Goal: Task Accomplishment & Management: Manage account settings

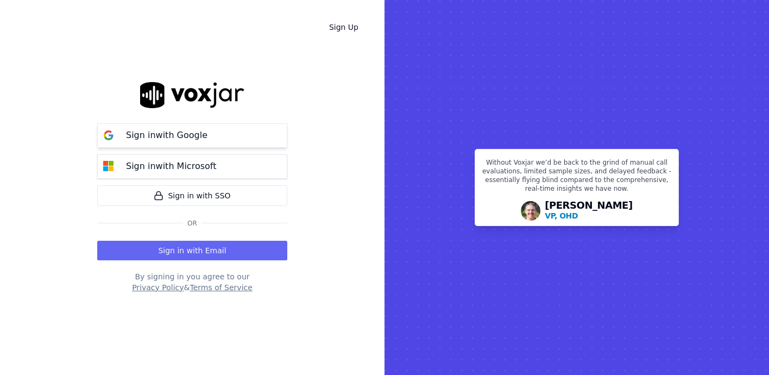
click at [196, 137] on p "Sign in with Google" at bounding box center [167, 135] width 82 height 13
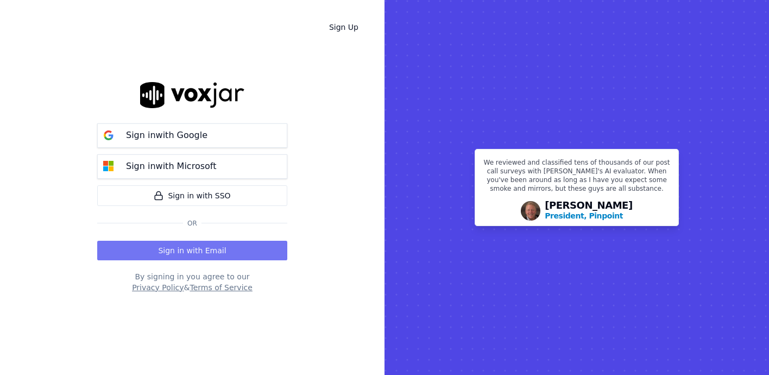
click at [226, 247] on button "Sign in with Email" at bounding box center [192, 251] width 190 height 20
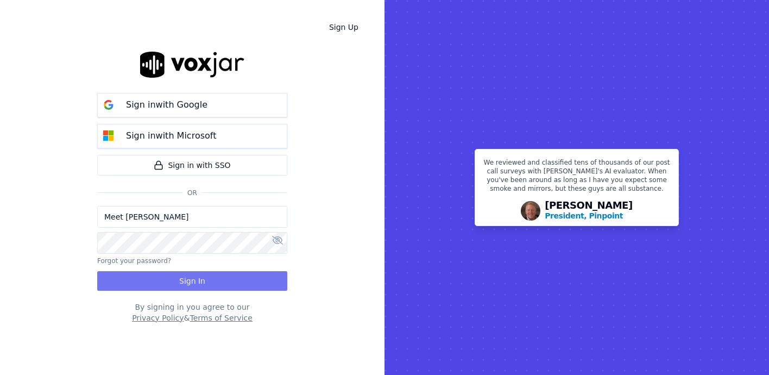
click at [213, 282] on button "Sign In" at bounding box center [192, 281] width 190 height 20
click at [253, 222] on input "Meet [PERSON_NAME]" at bounding box center [192, 217] width 190 height 22
click at [314, 200] on div "Sign Up Sign in with Google Sign in with Microsoft Sign in with SSO Or Meet [PE…" at bounding box center [192, 187] width 385 height 375
click at [232, 212] on input "Meet [PERSON_NAME]" at bounding box center [192, 217] width 190 height 22
click at [202, 220] on input "Meet [PERSON_NAME]" at bounding box center [192, 217] width 190 height 22
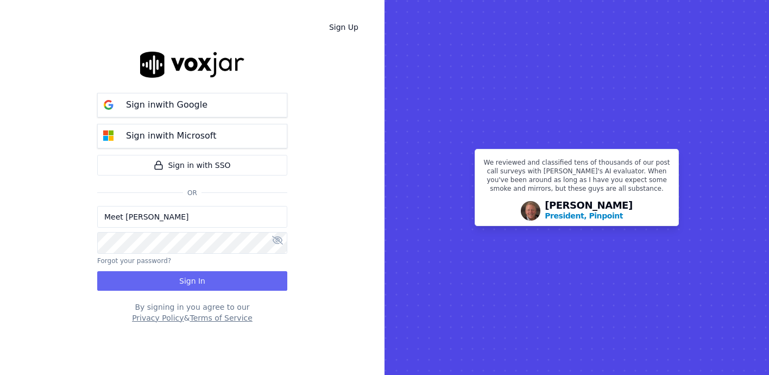
click at [202, 220] on input "Meet [PERSON_NAME]" at bounding box center [192, 217] width 190 height 22
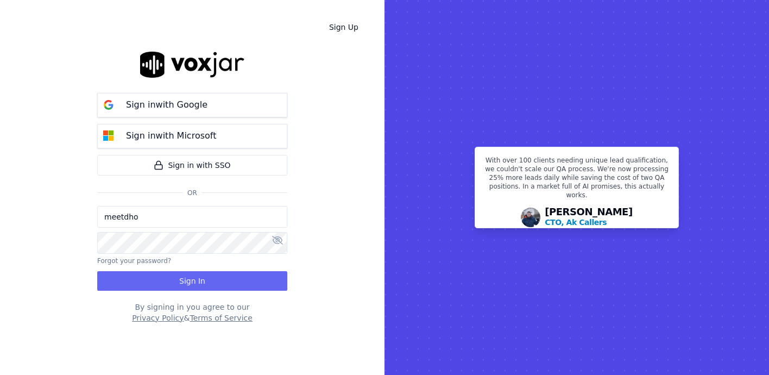
type input "[EMAIL_ADDRESS][DOMAIN_NAME]"
click at [273, 239] on icon at bounding box center [277, 240] width 11 height 9
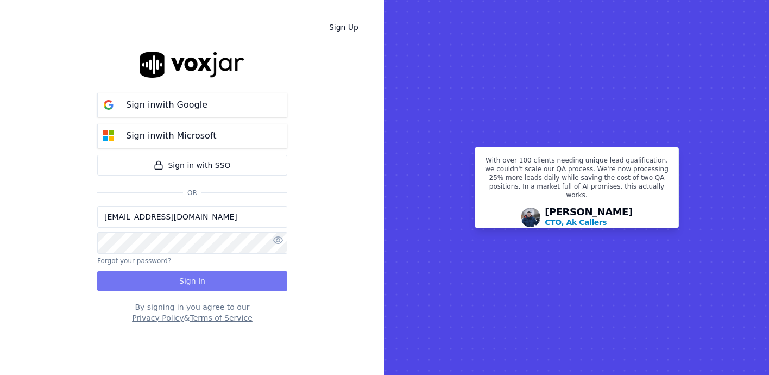
click at [225, 279] on button "Sign In" at bounding box center [192, 281] width 190 height 20
